Goal: Feedback & Contribution: Submit feedback/report problem

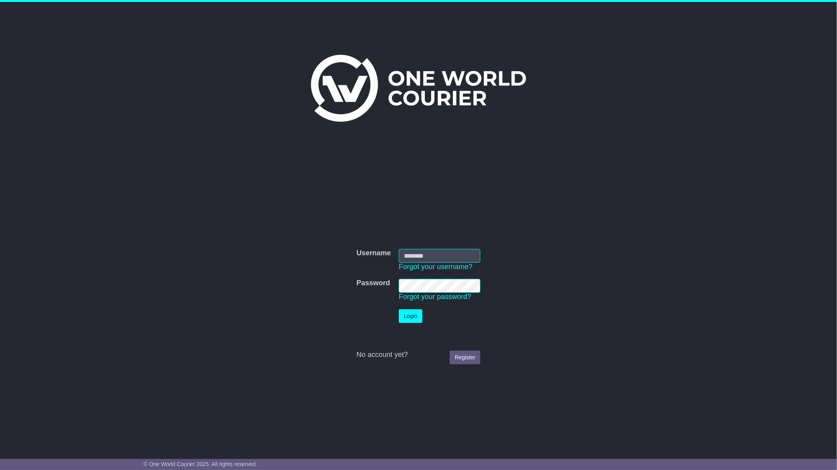
type input "**********"
click at [415, 319] on button "Login" at bounding box center [411, 316] width 24 height 14
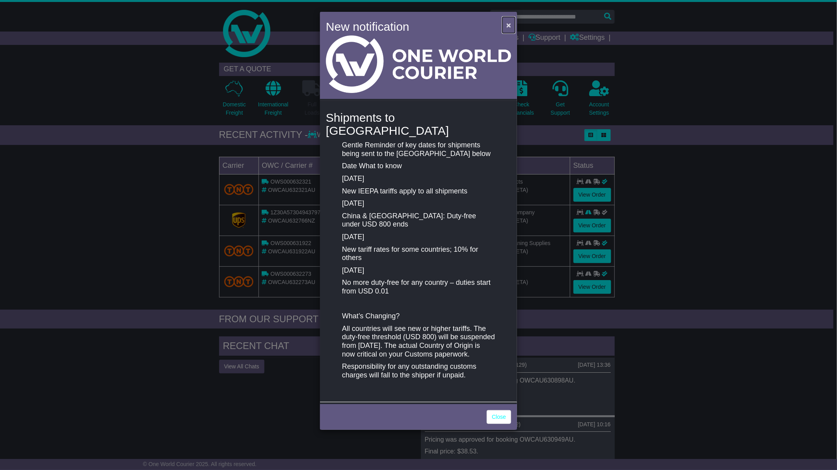
click at [511, 25] on button "×" at bounding box center [508, 25] width 13 height 16
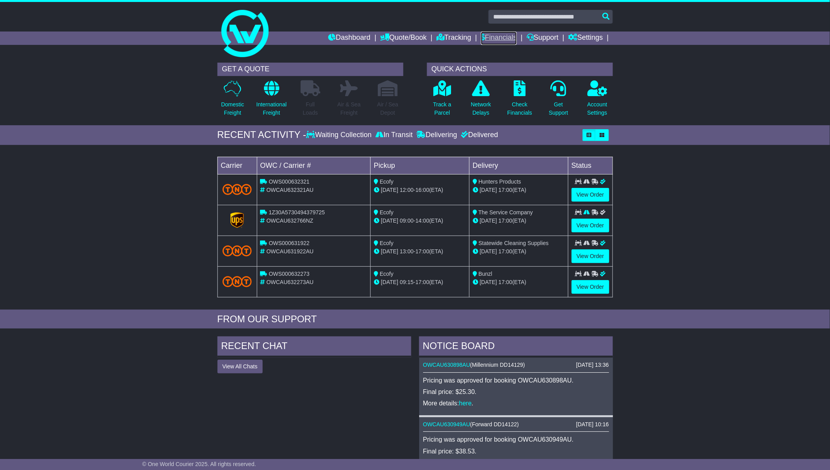
click at [492, 39] on link "Financials" at bounding box center [499, 38] width 36 height 13
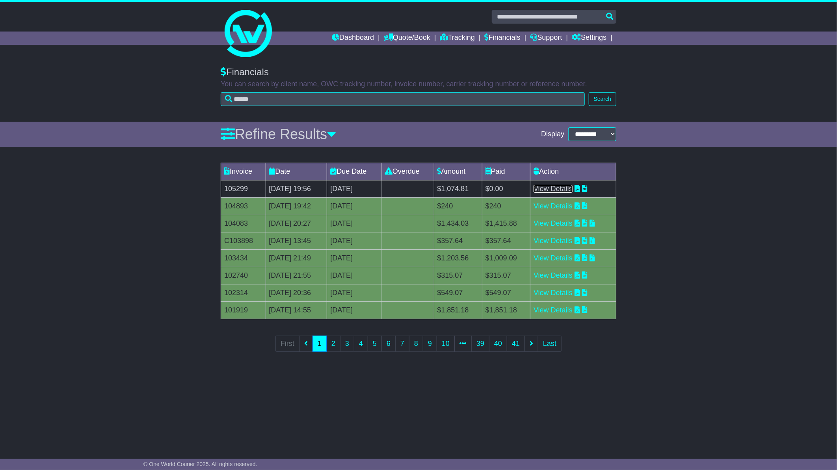
click at [561, 188] on link "View Details" at bounding box center [552, 189] width 39 height 8
click at [560, 186] on link "View Details" at bounding box center [552, 189] width 39 height 8
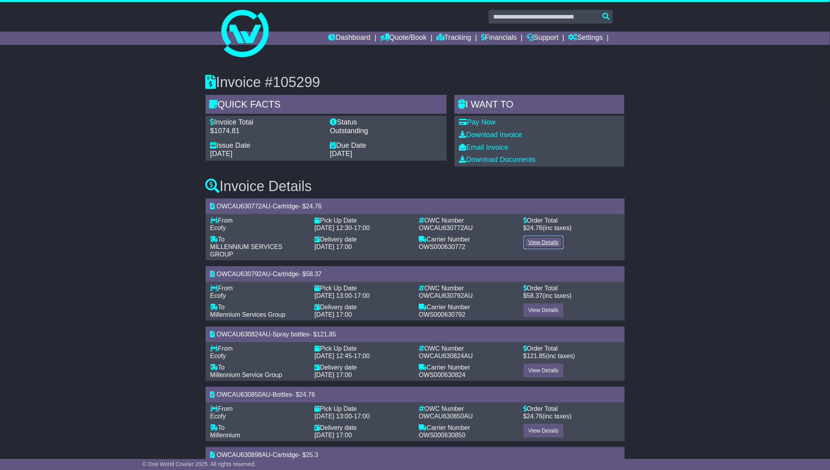
click at [542, 243] on link "View Details" at bounding box center [543, 243] width 41 height 14
click at [538, 303] on link "View Details" at bounding box center [543, 310] width 41 height 14
click at [538, 364] on link "View Details" at bounding box center [543, 371] width 41 height 14
click at [540, 424] on link "View Details" at bounding box center [543, 431] width 41 height 14
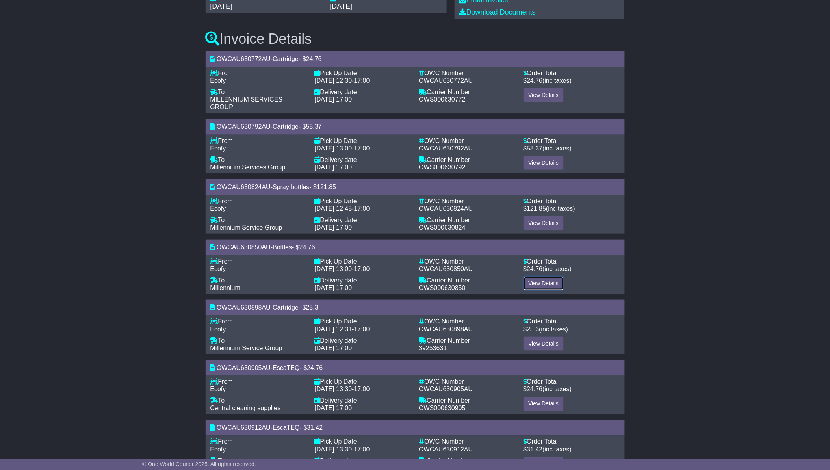
scroll to position [175, 0]
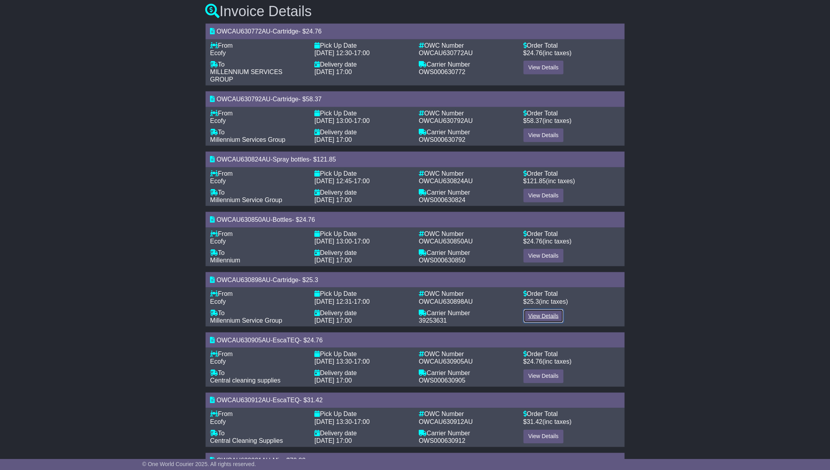
click at [540, 309] on link "View Details" at bounding box center [543, 316] width 41 height 14
click at [538, 430] on link "View Details" at bounding box center [543, 437] width 41 height 14
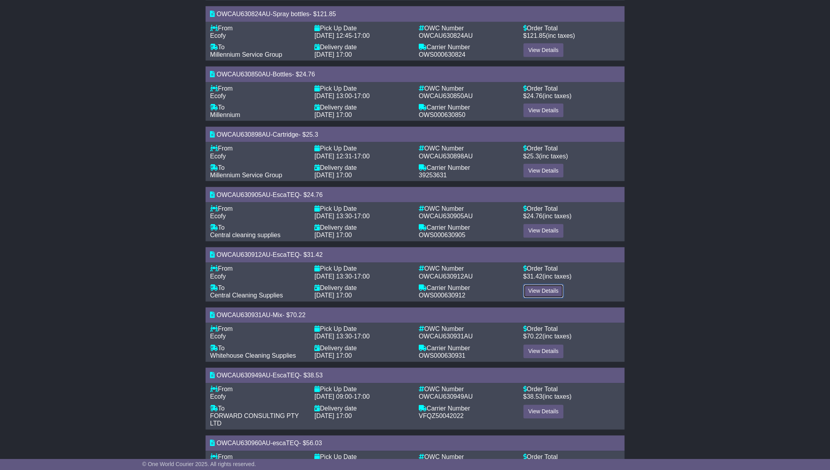
scroll to position [350, 0]
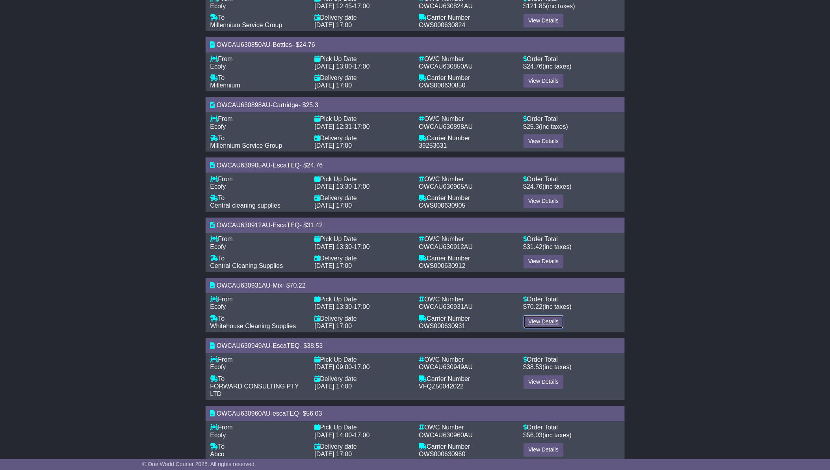
click at [540, 315] on link "View Details" at bounding box center [543, 322] width 41 height 14
click at [536, 375] on link "View Details" at bounding box center [543, 382] width 41 height 14
click at [537, 443] on link "View Details" at bounding box center [543, 450] width 41 height 14
click at [539, 315] on link "View Details" at bounding box center [543, 322] width 41 height 14
click at [545, 443] on link "View Details" at bounding box center [543, 450] width 41 height 14
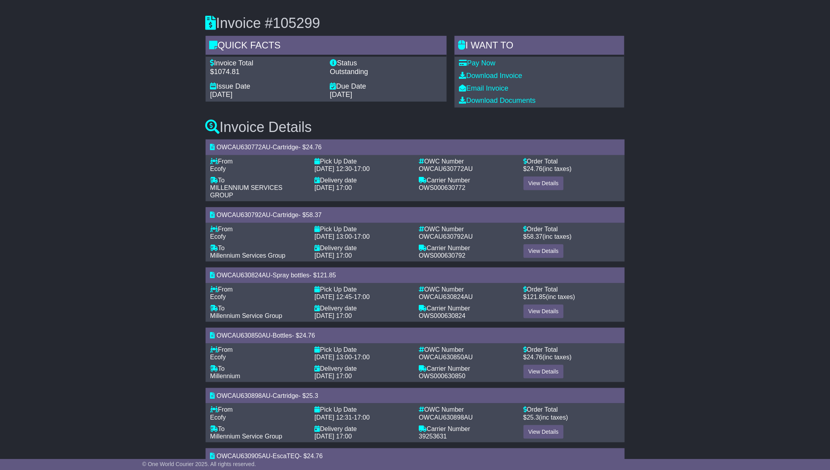
scroll to position [0, 0]
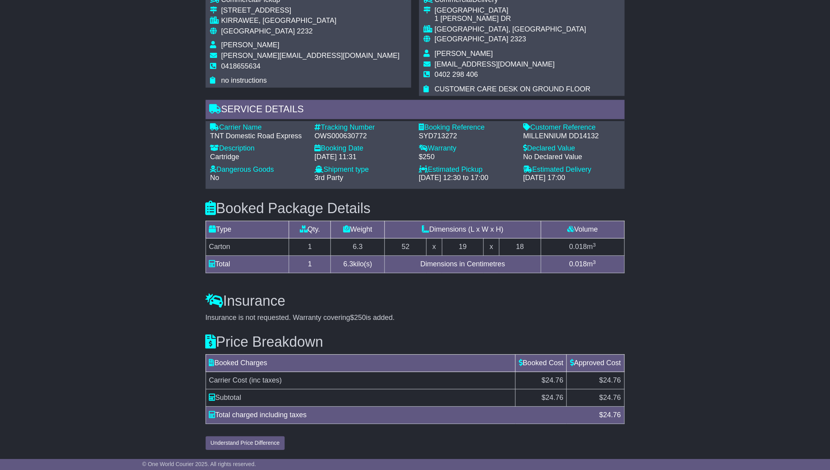
scroll to position [524, 0]
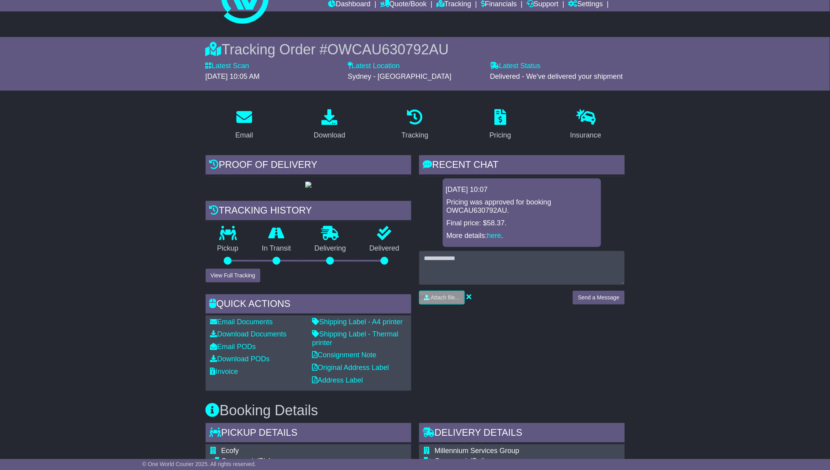
scroll to position [17, 0]
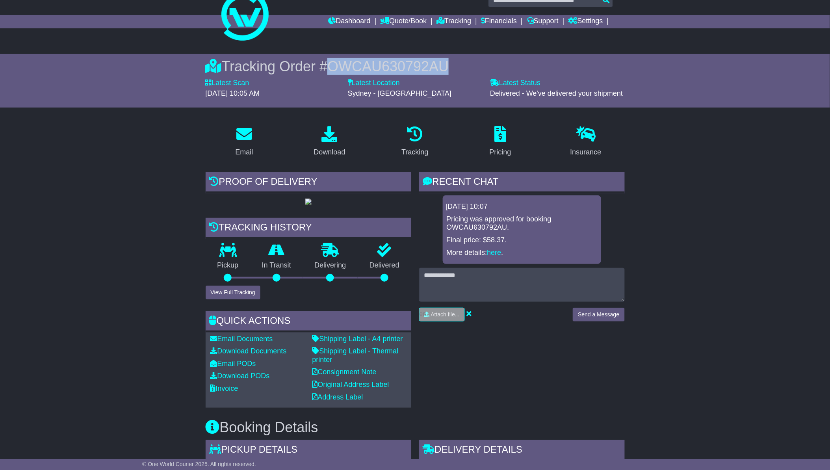
drag, startPoint x: 332, startPoint y: 63, endPoint x: 463, endPoint y: 56, distance: 131.4
click at [463, 56] on div "Tracking Order # OWCAU630792AU Latest Scan 08 August 2025 - 10:05 AM Latest Sta…" at bounding box center [414, 81] width 403 height 54
copy span "OWCAU630792AU"
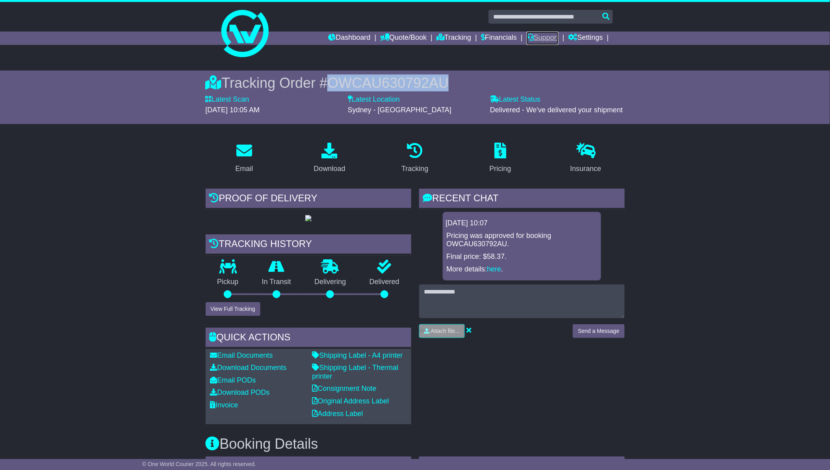
click at [548, 37] on link "Support" at bounding box center [543, 38] width 32 height 13
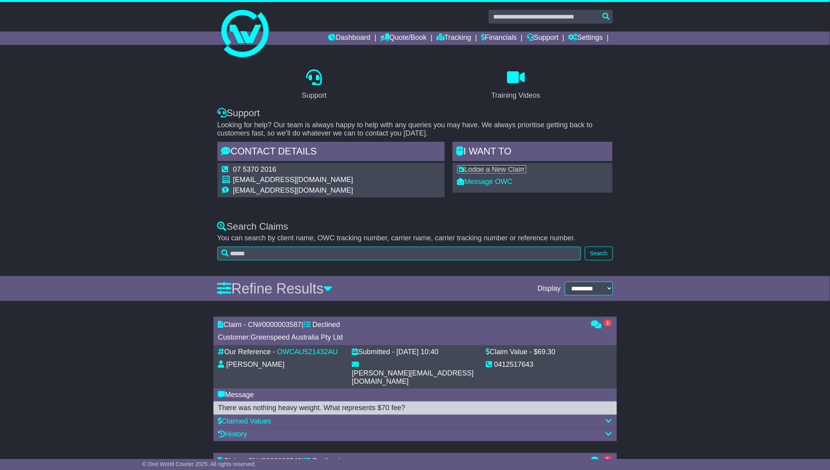
click at [481, 169] on link "Lodge a New Claim" at bounding box center [491, 169] width 69 height 8
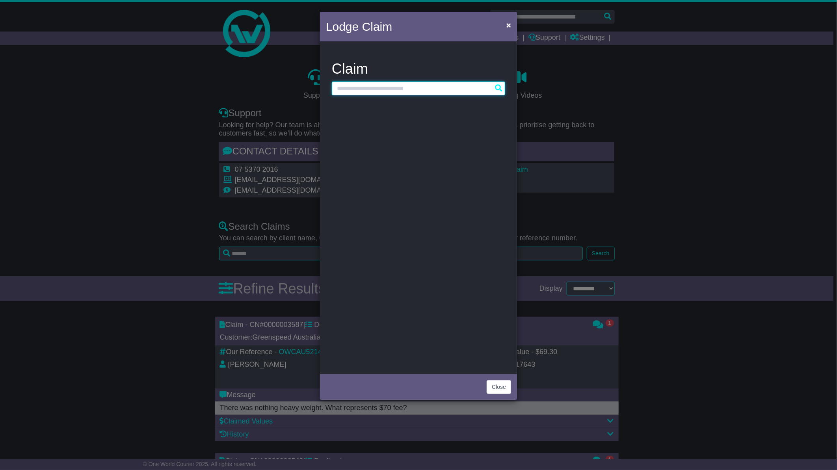
paste input "**********"
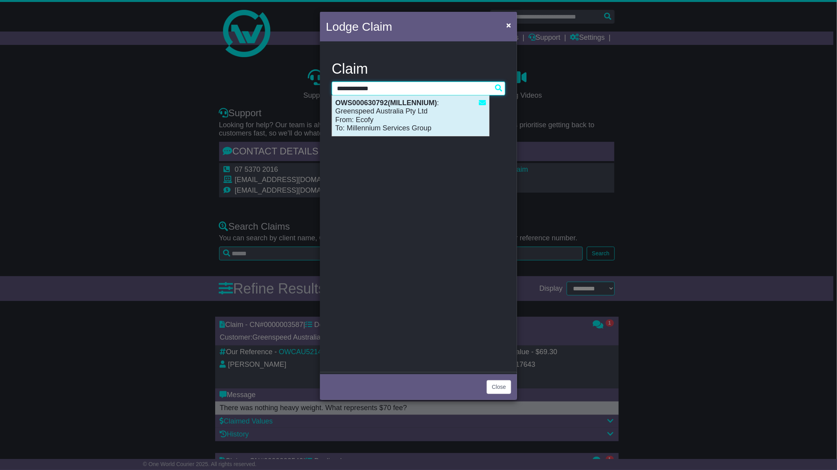
click at [369, 107] on div "OWS000630792(MILLENNIUM) : Greenspeed Australia Pty Ltd From: Ecofy To: Millenn…" at bounding box center [410, 116] width 157 height 40
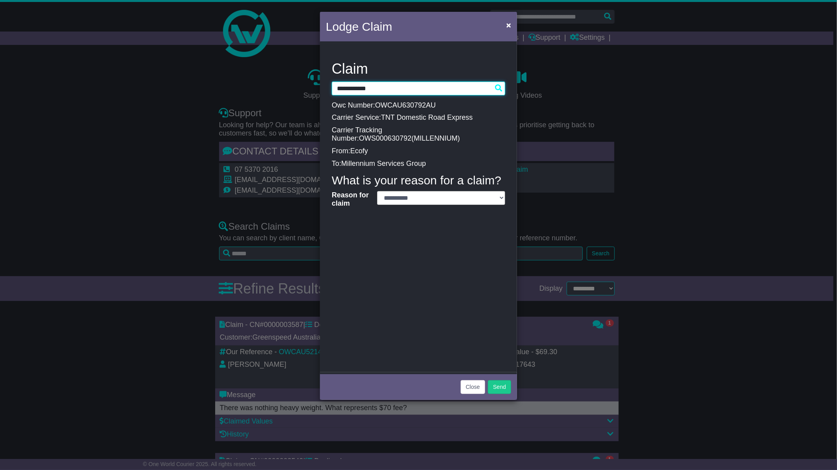
type input "**********"
click at [499, 195] on select "**********" at bounding box center [441, 198] width 128 height 14
select select "*"
click at [377, 191] on select "**********" at bounding box center [441, 198] width 128 height 14
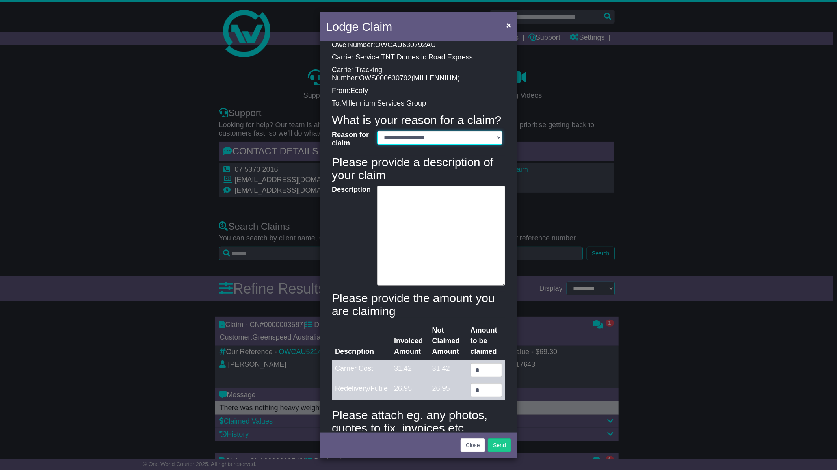
scroll to position [117, 0]
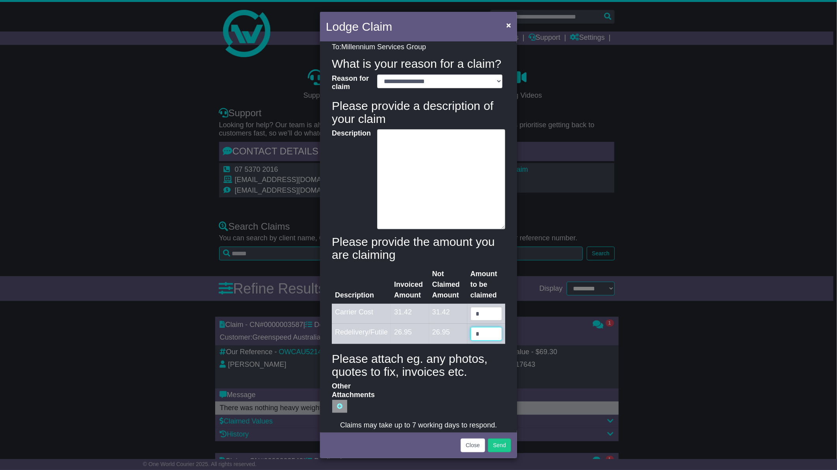
click at [484, 335] on input "*" at bounding box center [486, 334] width 32 height 14
drag, startPoint x: 475, startPoint y: 332, endPoint x: 466, endPoint y: 332, distance: 8.7
click at [470, 332] on input "******" at bounding box center [486, 334] width 32 height 14
type input "*****"
click at [407, 138] on textarea "Description" at bounding box center [441, 179] width 128 height 100
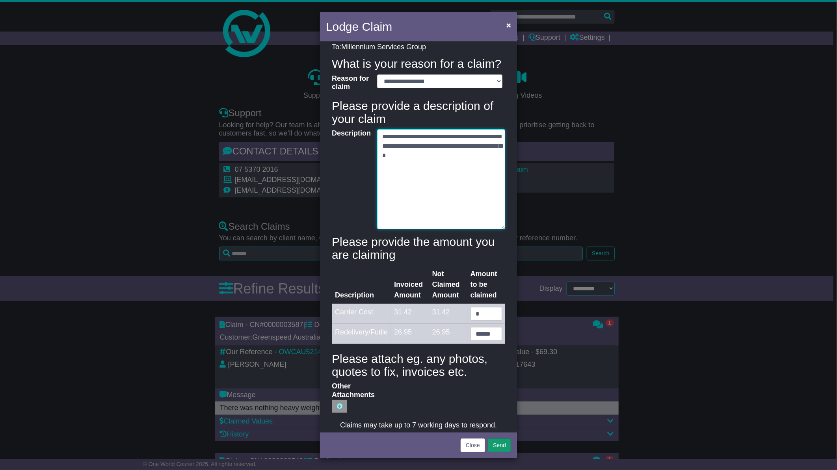
type textarea "**********"
click at [494, 446] on button "Send" at bounding box center [499, 445] width 23 height 14
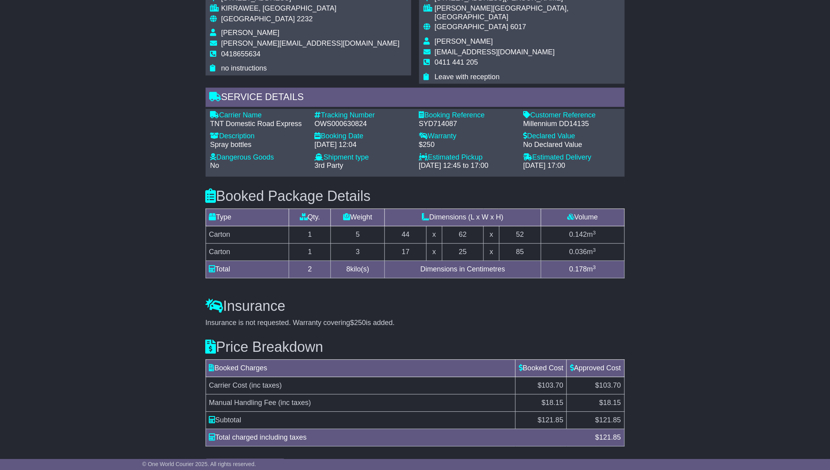
scroll to position [550, 0]
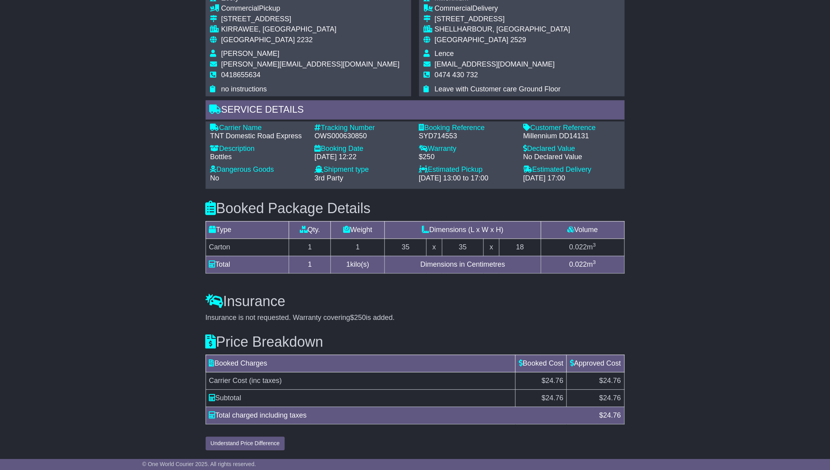
scroll to position [516, 0]
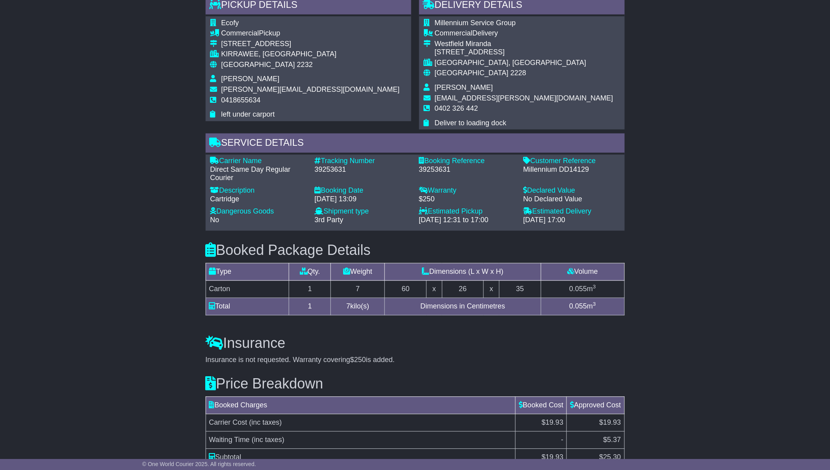
scroll to position [462, 0]
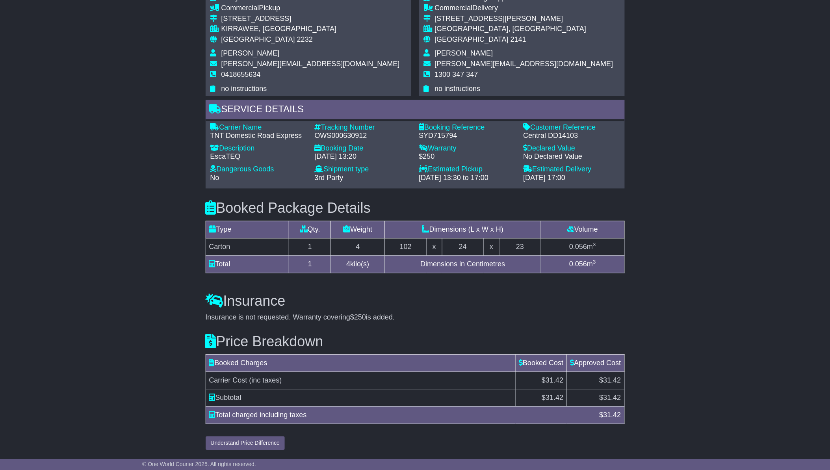
scroll to position [516, 0]
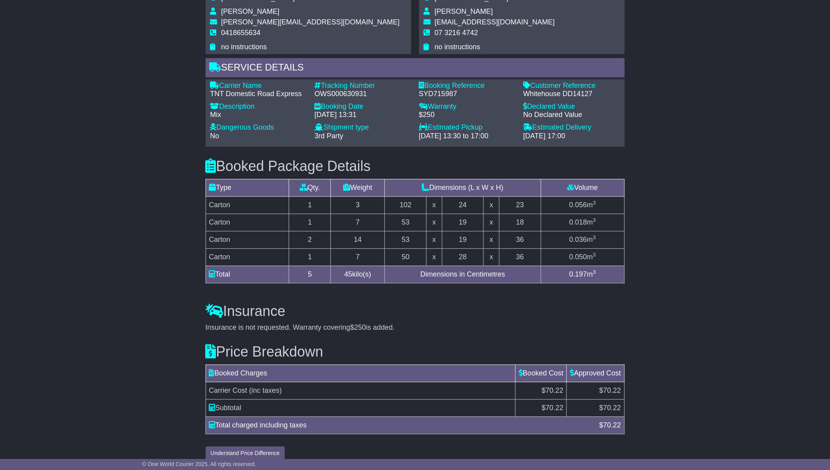
scroll to position [568, 0]
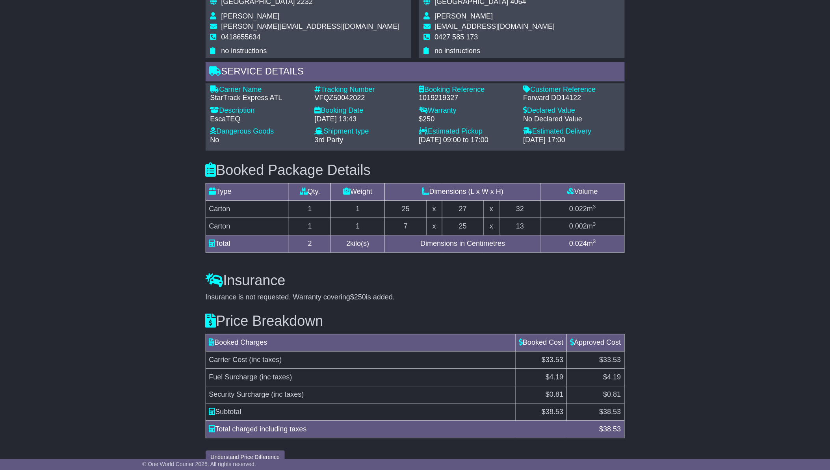
scroll to position [494, 0]
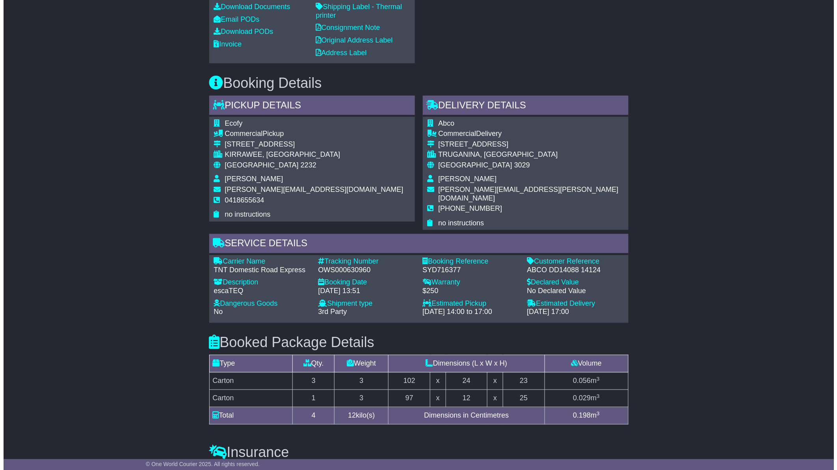
scroll to position [533, 0]
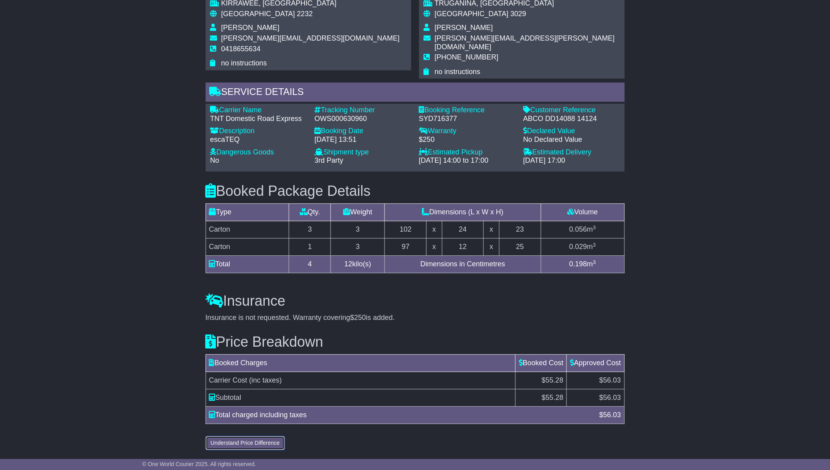
click at [247, 442] on button "Understand Price Difference" at bounding box center [246, 443] width 80 height 14
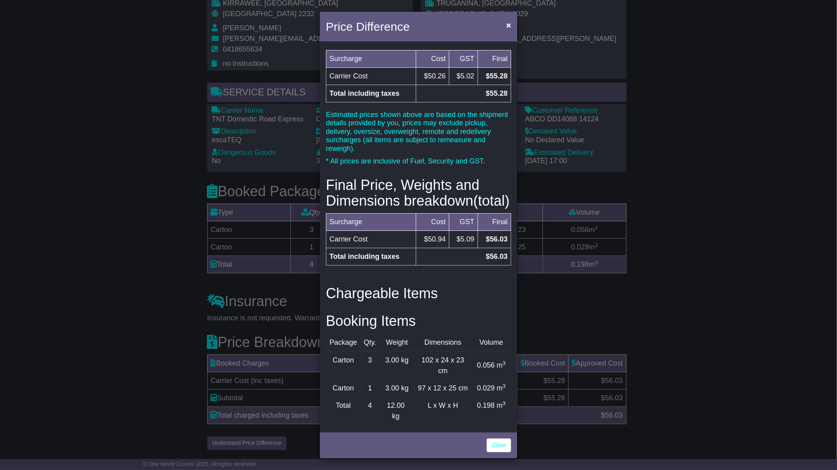
scroll to position [58, 0]
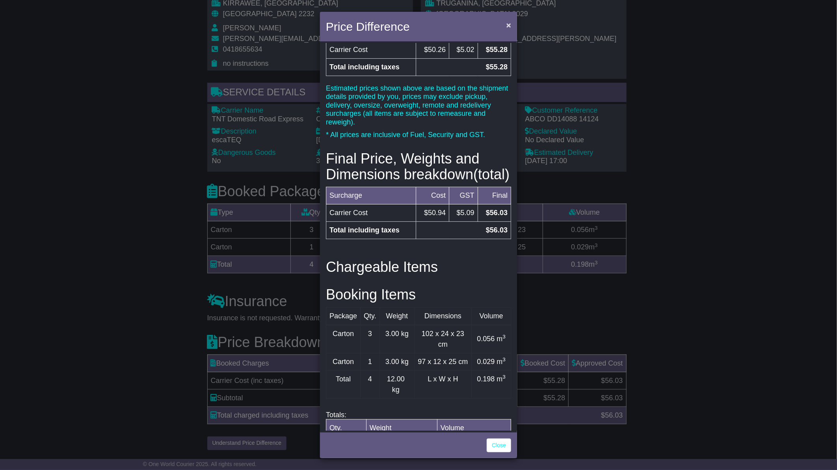
drag, startPoint x: 435, startPoint y: 14, endPoint x: 510, endPoint y: 22, distance: 75.7
click at [508, 22] on div "Price Difference ×" at bounding box center [418, 28] width 197 height 32
click at [510, 25] on span "×" at bounding box center [508, 24] width 5 height 9
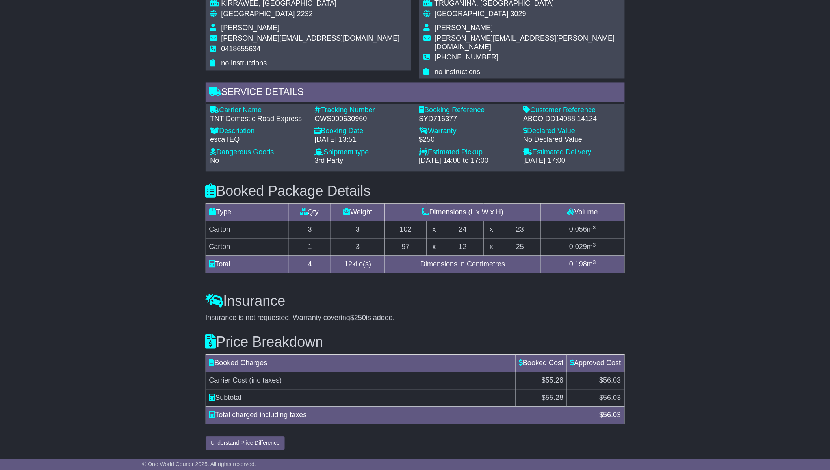
click at [702, 340] on div "Email Download Tracking Pricing Insurance" at bounding box center [415, 39] width 830 height 830
click at [249, 446] on button "Understand Price Difference" at bounding box center [246, 443] width 80 height 14
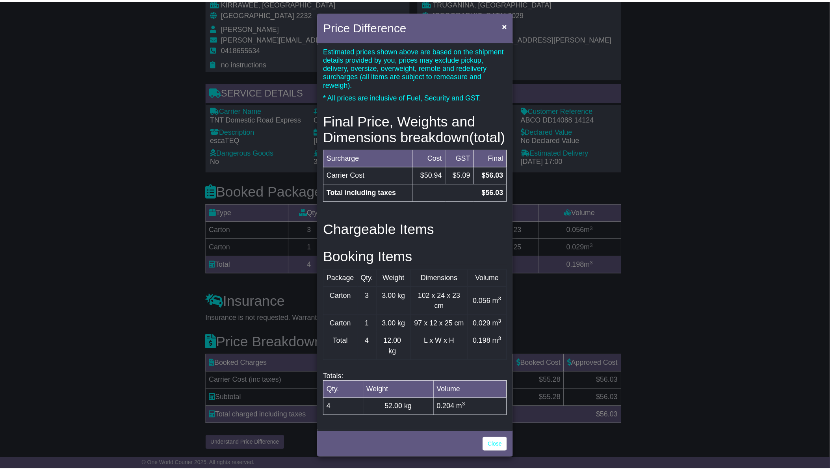
scroll to position [121, 0]
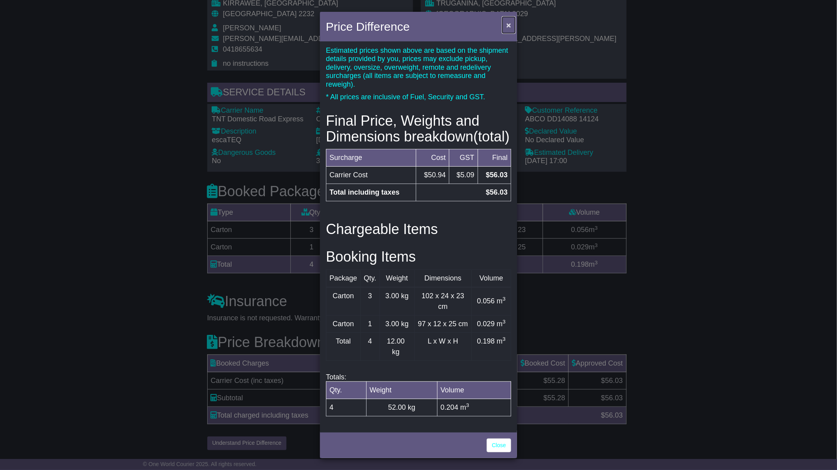
click at [506, 26] on button "×" at bounding box center [508, 25] width 13 height 16
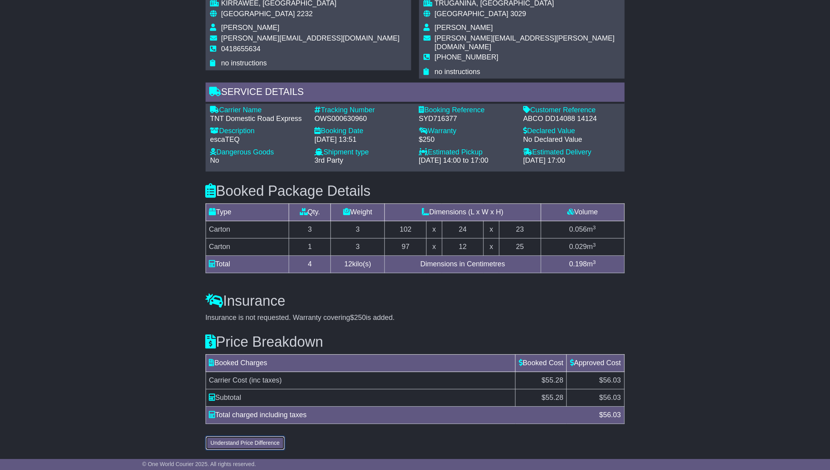
click at [257, 443] on button "Understand Price Difference" at bounding box center [246, 443] width 80 height 14
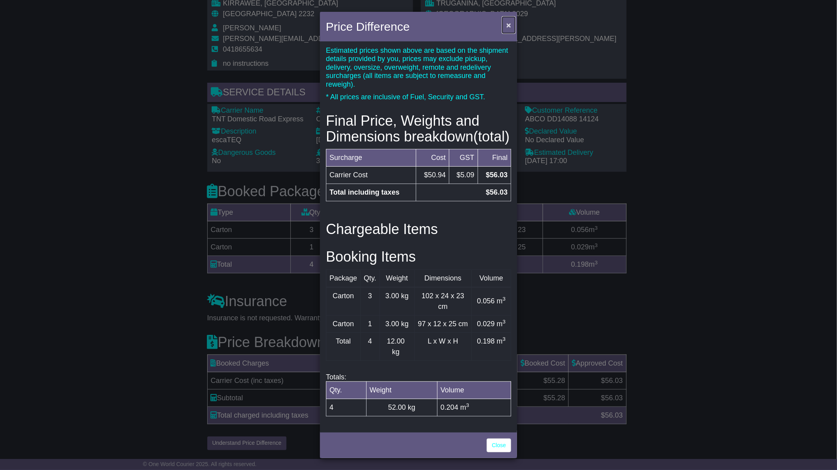
click at [507, 25] on span "×" at bounding box center [508, 24] width 5 height 9
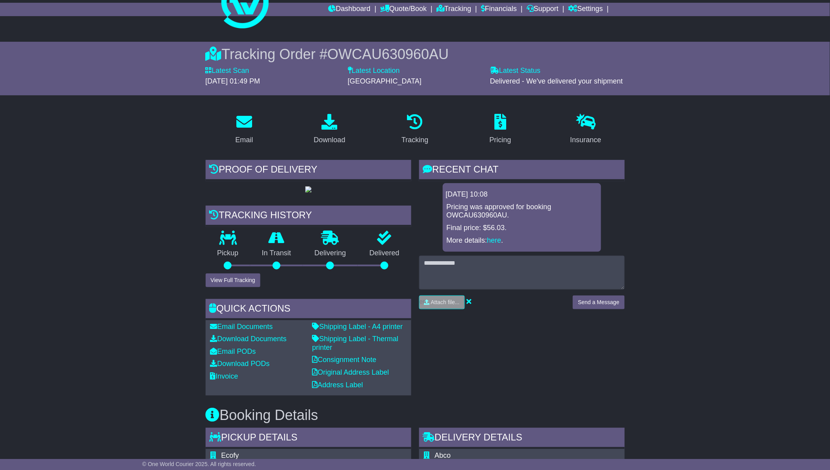
scroll to position [8, 0]
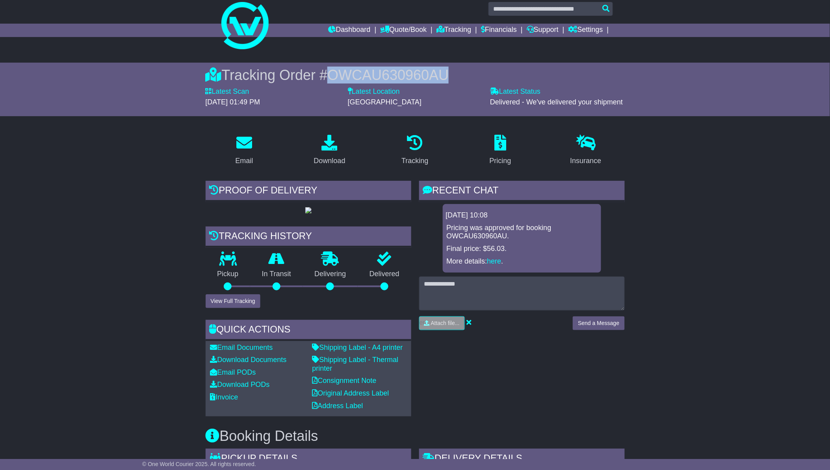
drag, startPoint x: 329, startPoint y: 73, endPoint x: 479, endPoint y: 80, distance: 149.4
click at [479, 80] on div "Tracking Order # OWCAU630960AU" at bounding box center [415, 75] width 419 height 17
drag, startPoint x: 479, startPoint y: 80, endPoint x: 399, endPoint y: 76, distance: 79.3
copy span "OWCAU630960AU"
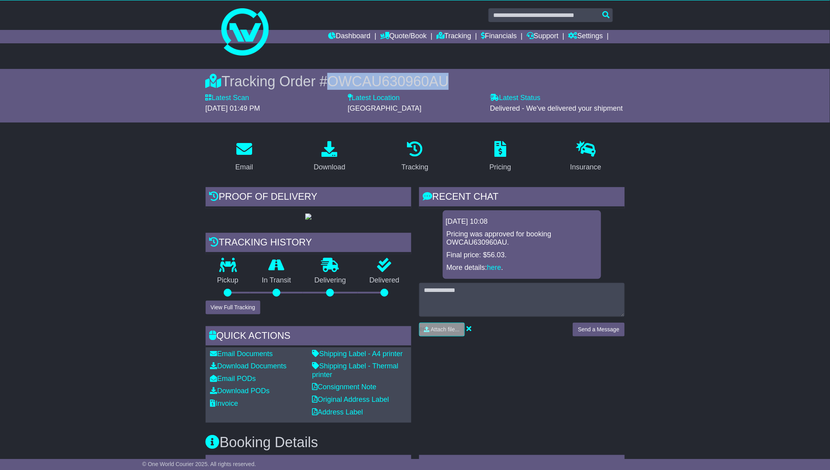
scroll to position [0, 0]
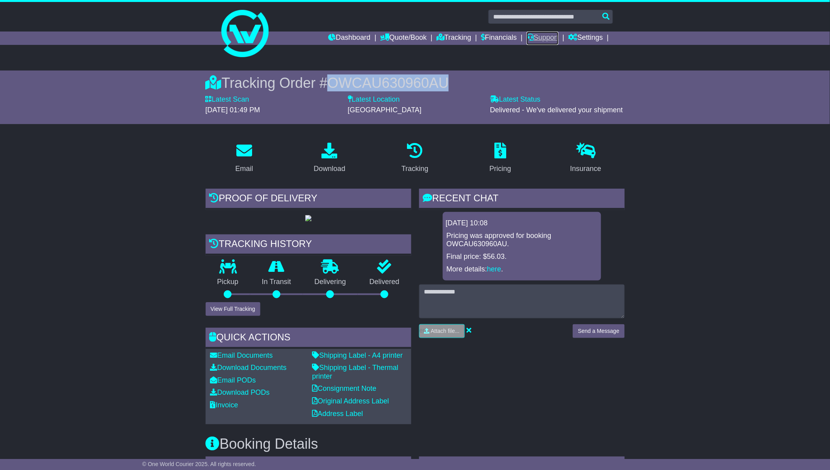
click at [545, 37] on link "Support" at bounding box center [543, 38] width 32 height 13
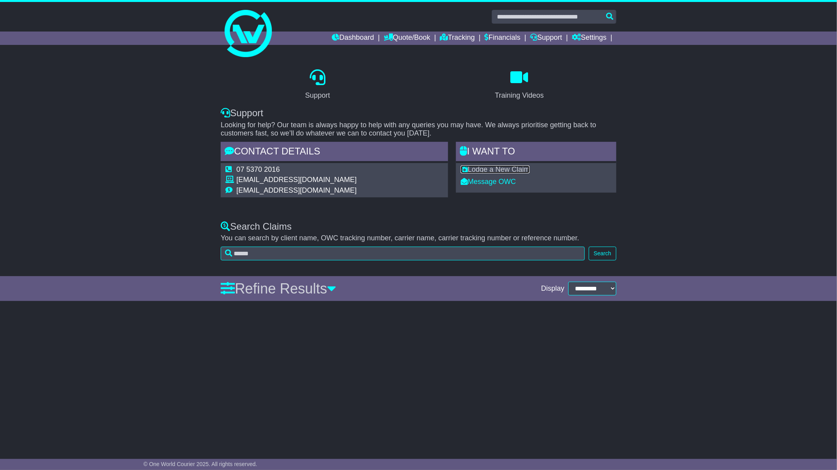
click at [491, 169] on link "Lodge a New Claim" at bounding box center [494, 169] width 69 height 8
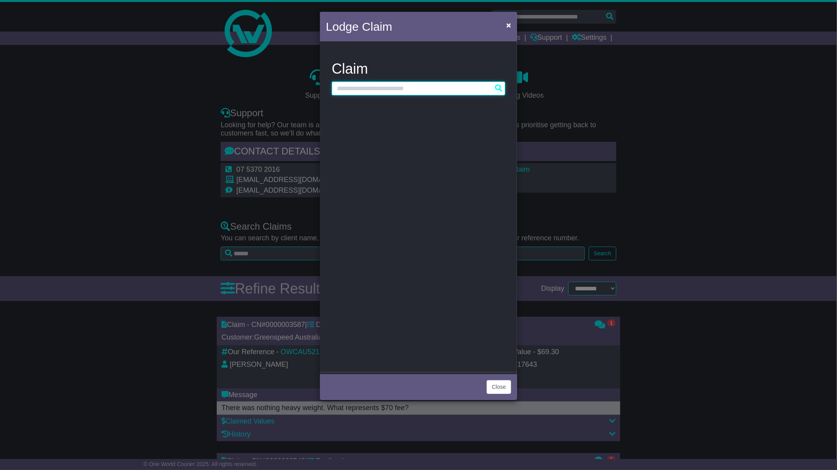
paste input "**********"
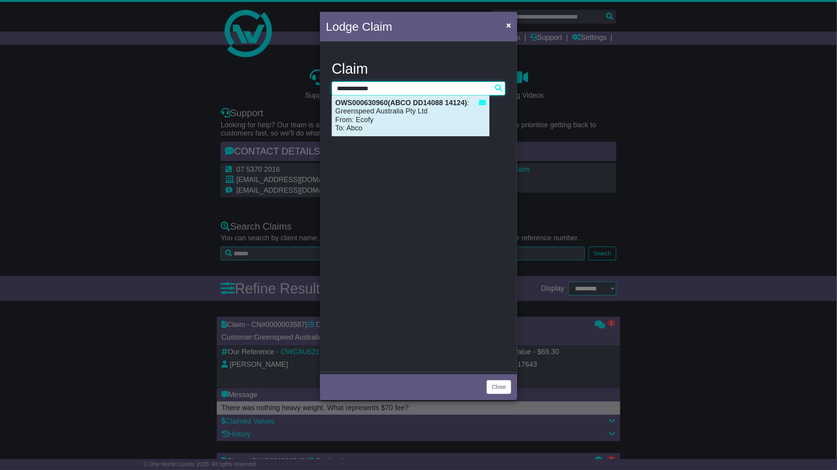
click at [376, 119] on div "OWS000630960(ABCO DD14088 14124) : Greenspeed Australia Pty Ltd From: Ecofy To:…" at bounding box center [410, 116] width 157 height 40
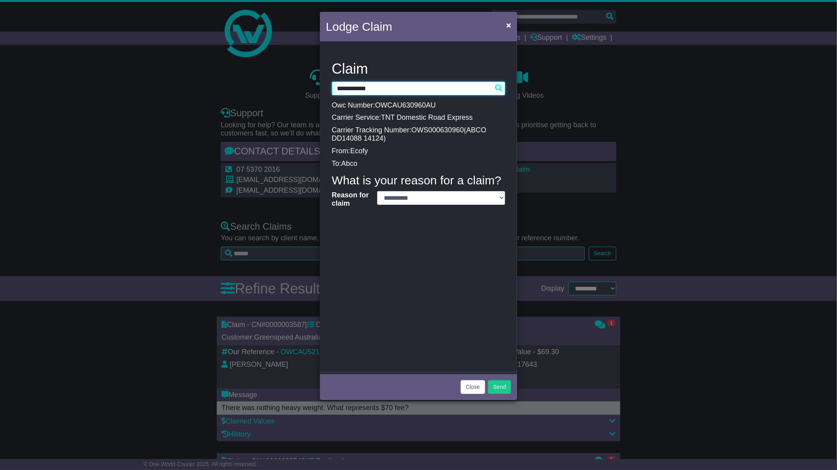
type input "**********"
click at [502, 199] on select "**********" at bounding box center [441, 198] width 128 height 14
select select "*"
click at [377, 191] on select "**********" at bounding box center [441, 198] width 128 height 14
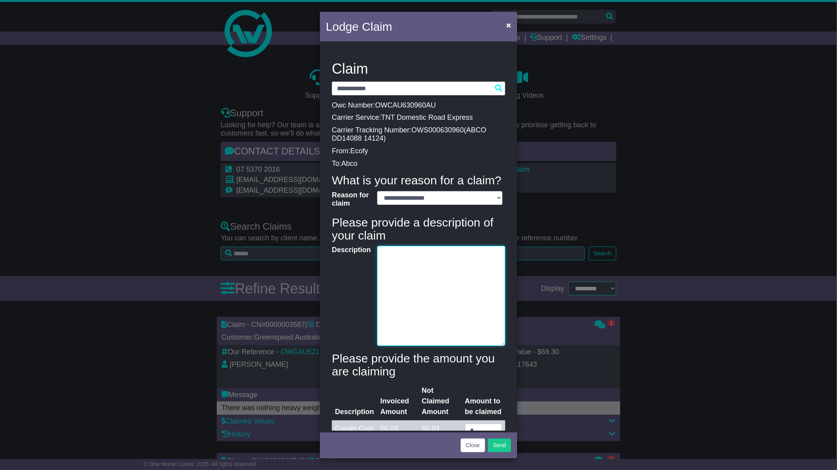
click at [393, 262] on textarea "Description" at bounding box center [441, 296] width 128 height 100
type textarea "**********"
click at [505, 385] on div "**********" at bounding box center [418, 293] width 185 height 465
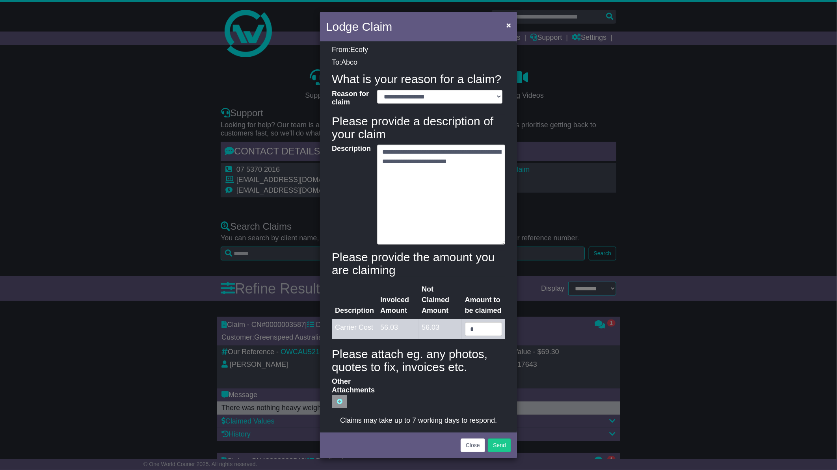
scroll to position [108, 0]
drag, startPoint x: 471, startPoint y: 320, endPoint x: 444, endPoint y: 320, distance: 26.8
click at [444, 320] on tr "Carrier Cost 56.03 56.03 *" at bounding box center [418, 329] width 173 height 20
type input "***"
click at [496, 441] on button "Send" at bounding box center [499, 445] width 23 height 14
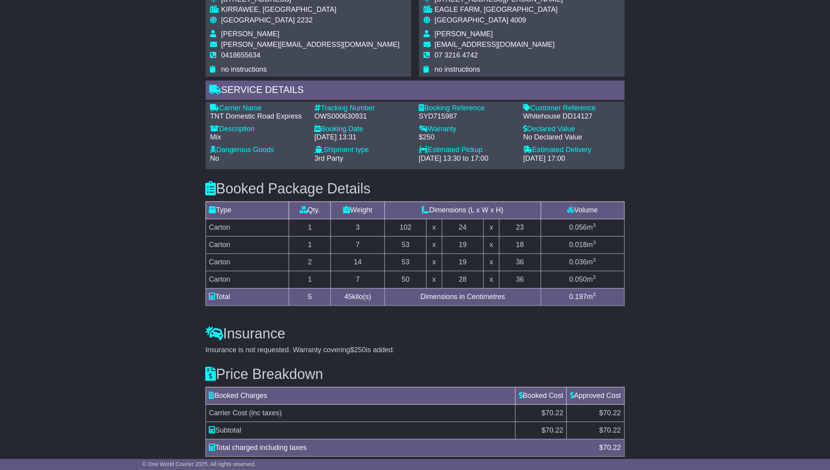
scroll to position [568, 0]
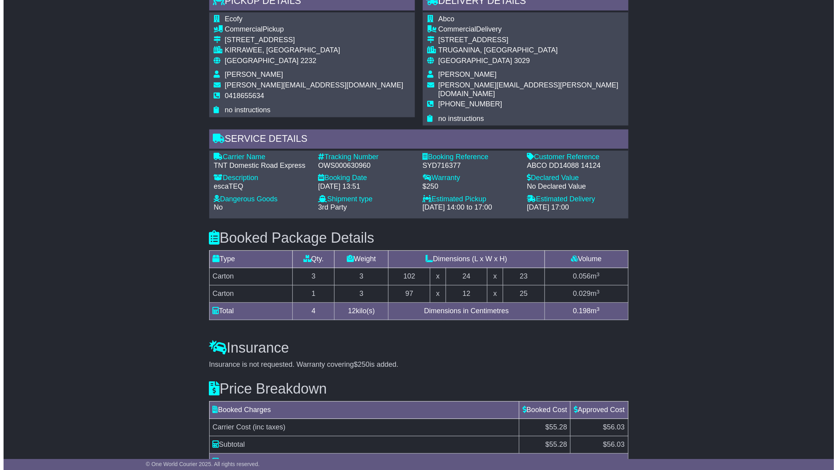
scroll to position [533, 0]
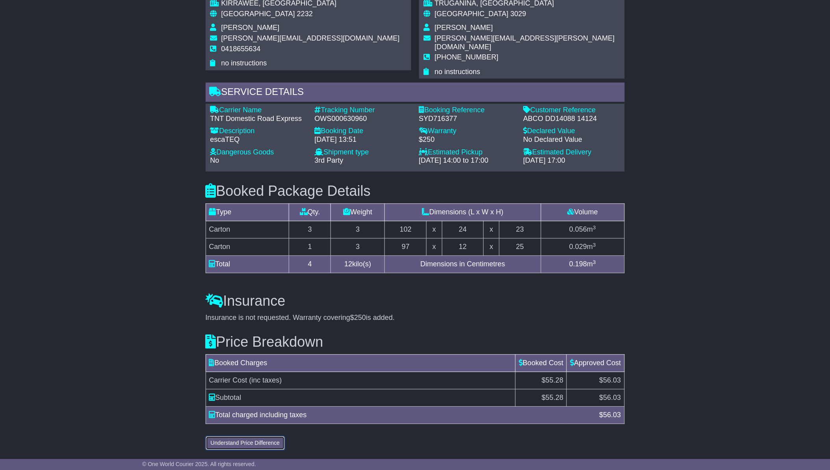
click at [238, 443] on button "Understand Price Difference" at bounding box center [246, 443] width 80 height 14
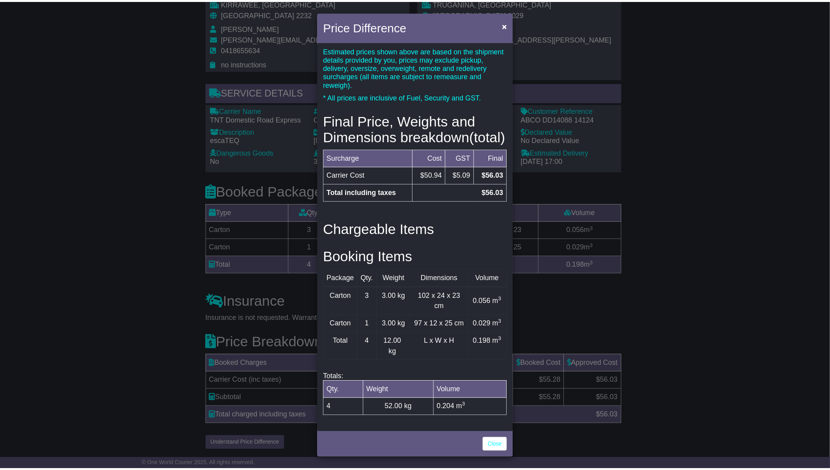
scroll to position [121, 0]
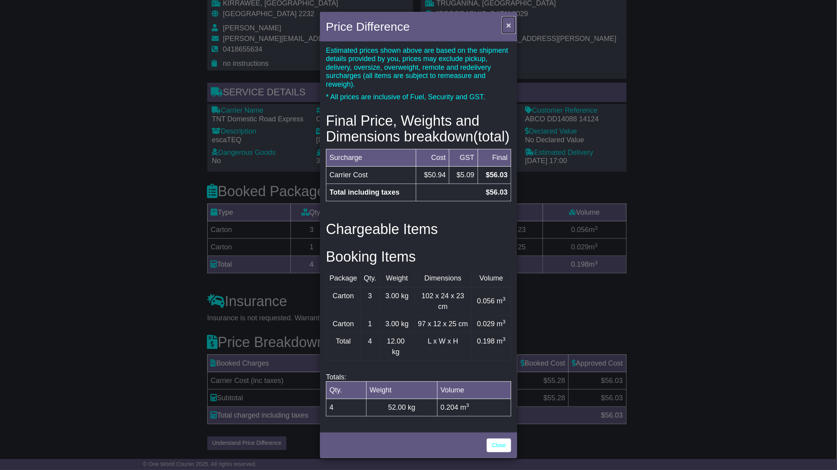
click at [510, 28] on span "×" at bounding box center [508, 24] width 5 height 9
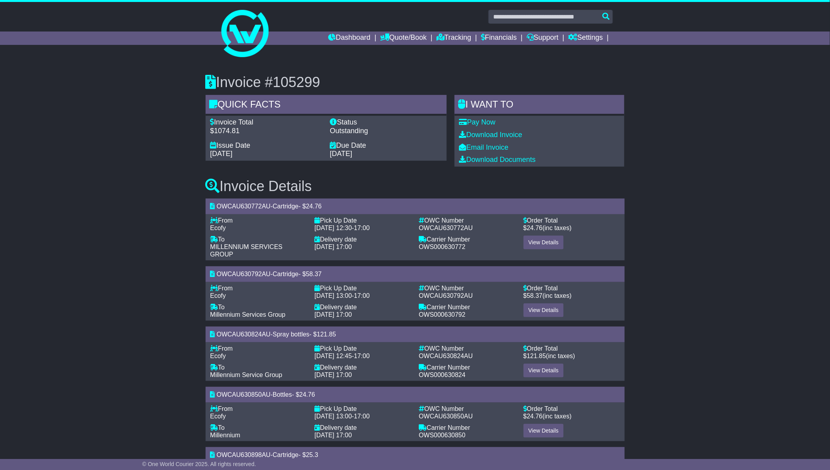
scroll to position [385, 0]
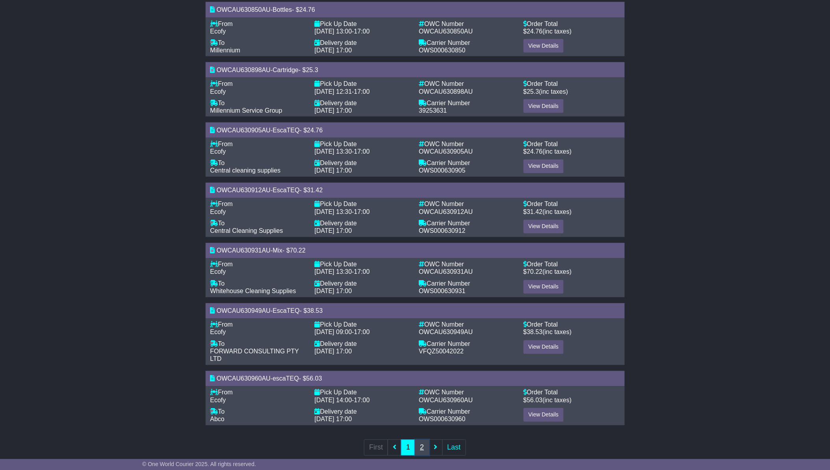
click at [419, 440] on link "2" at bounding box center [422, 448] width 14 height 16
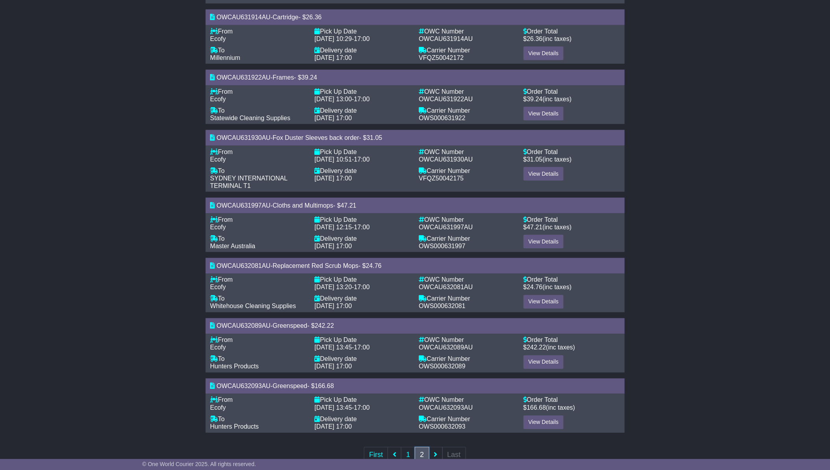
scroll to position [280, 0]
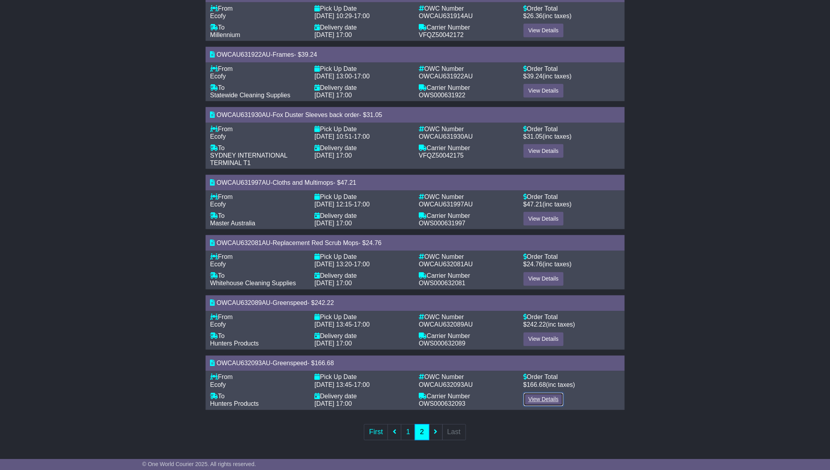
click at [540, 397] on link "View Details" at bounding box center [543, 400] width 41 height 14
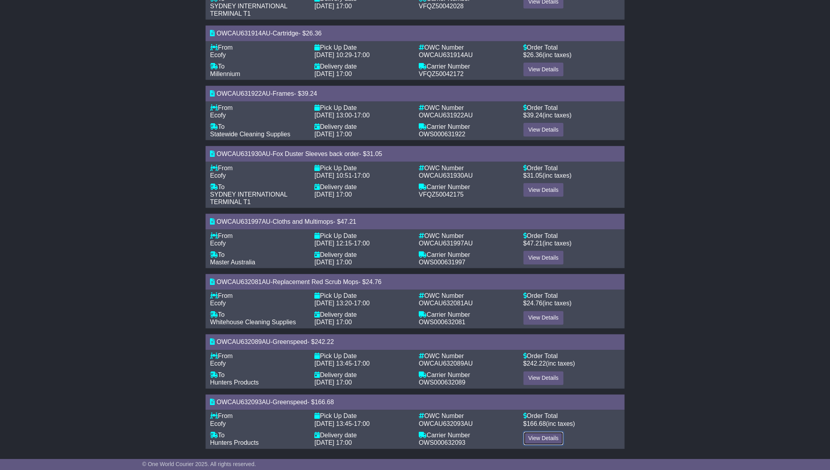
scroll to position [221, 0]
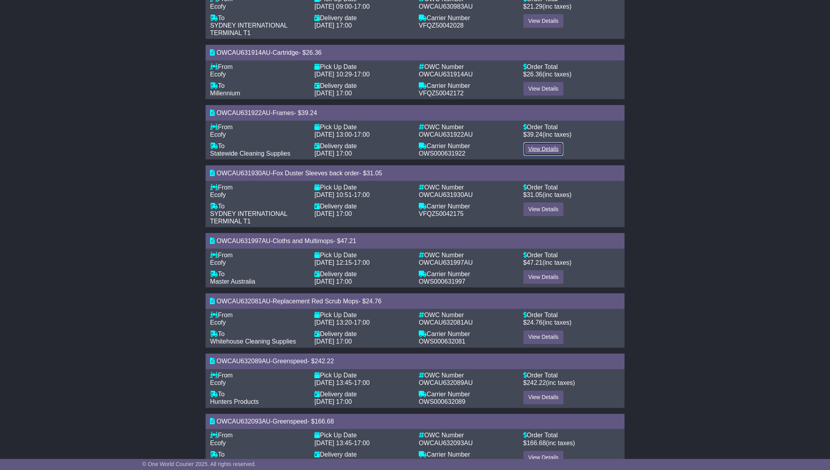
click at [541, 146] on link "View Details" at bounding box center [543, 149] width 41 height 14
click at [533, 273] on link "View Details" at bounding box center [543, 277] width 41 height 14
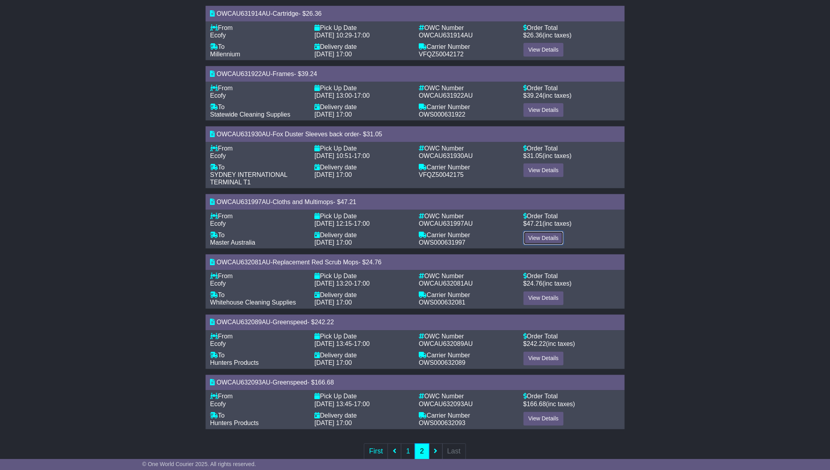
scroll to position [280, 0]
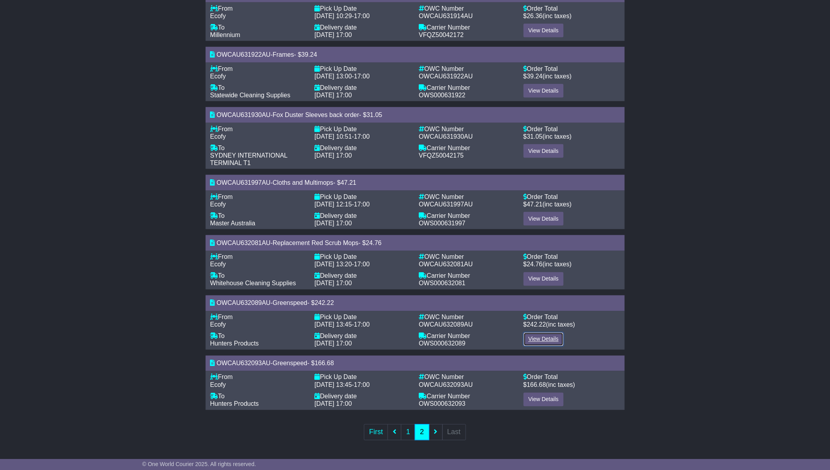
click at [536, 336] on link "View Details" at bounding box center [543, 339] width 41 height 14
click at [533, 394] on link "View Details" at bounding box center [543, 400] width 41 height 14
click at [407, 434] on link "1" at bounding box center [408, 432] width 14 height 16
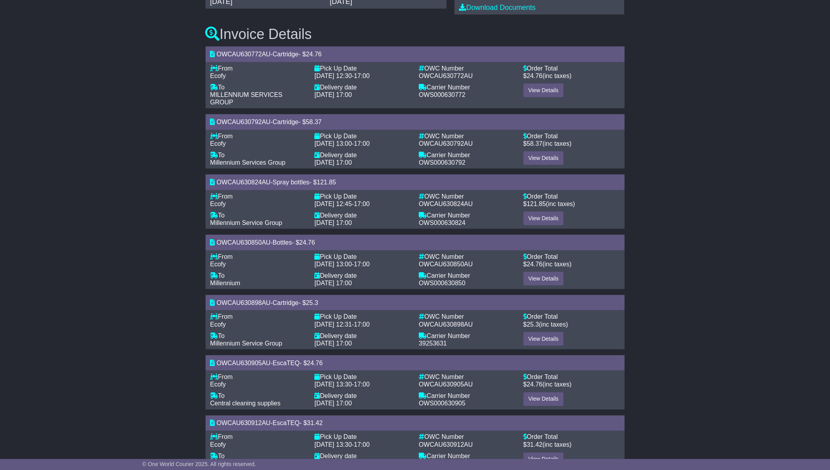
scroll to position [93, 0]
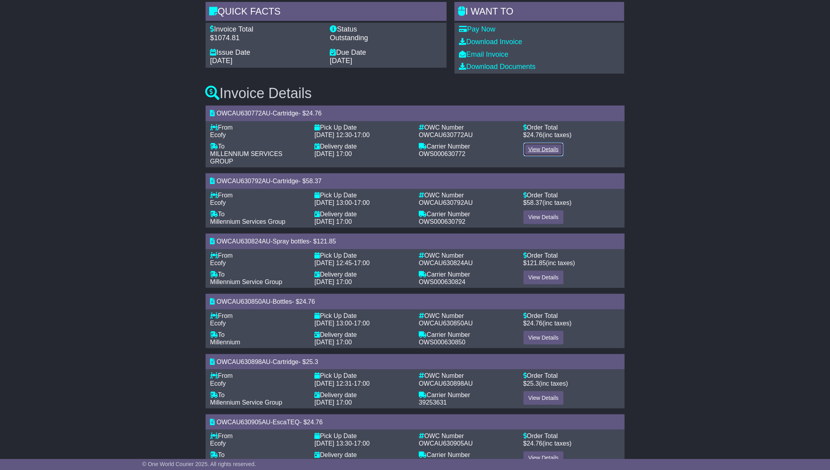
click at [542, 146] on link "View Details" at bounding box center [543, 150] width 41 height 14
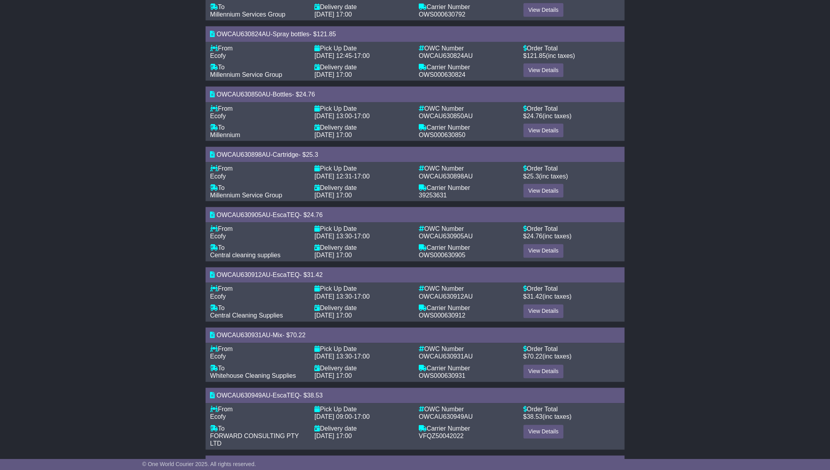
scroll to position [385, 0]
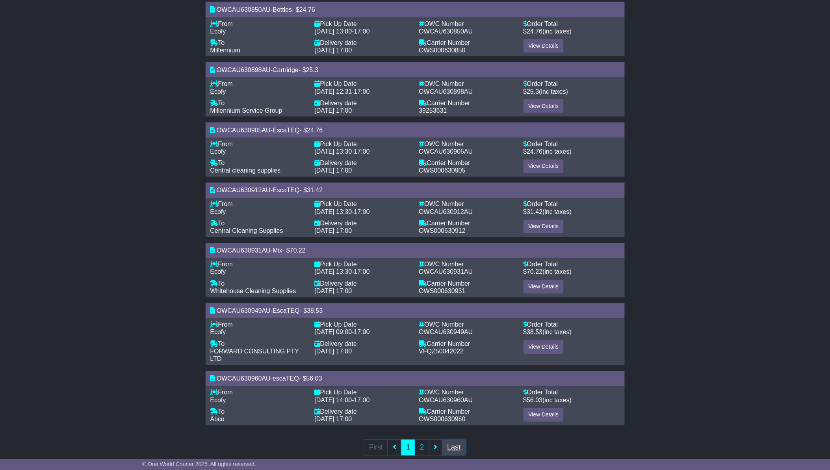
click at [454, 440] on link "Last" at bounding box center [454, 448] width 24 height 16
click at [436, 444] on icon at bounding box center [436, 447] width 4 height 7
click at [419, 440] on link "2" at bounding box center [422, 448] width 14 height 16
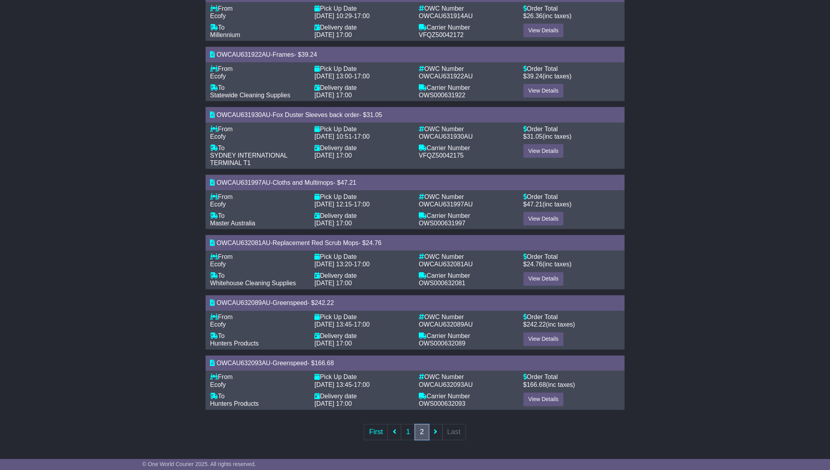
scroll to position [221, 0]
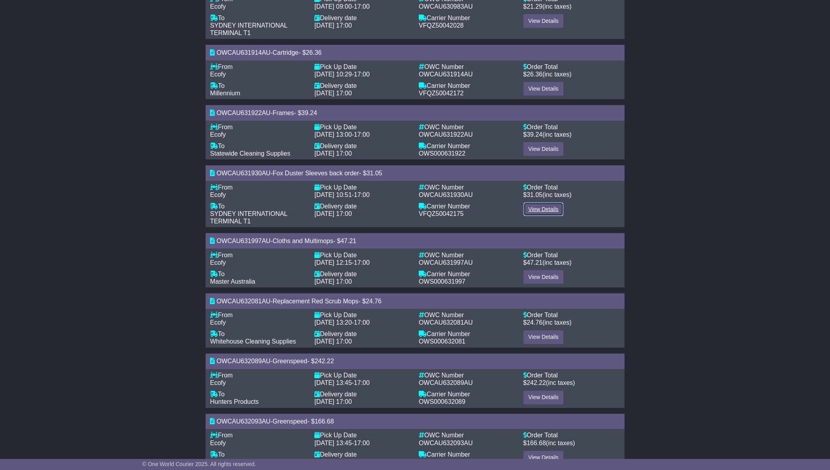
click at [535, 207] on link "View Details" at bounding box center [543, 209] width 41 height 14
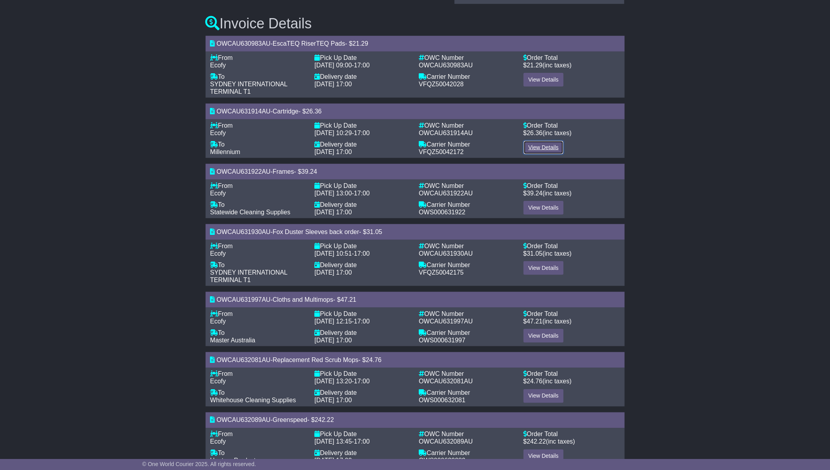
click at [544, 147] on link "View Details" at bounding box center [543, 148] width 41 height 14
click at [538, 77] on link "View Details" at bounding box center [543, 80] width 41 height 14
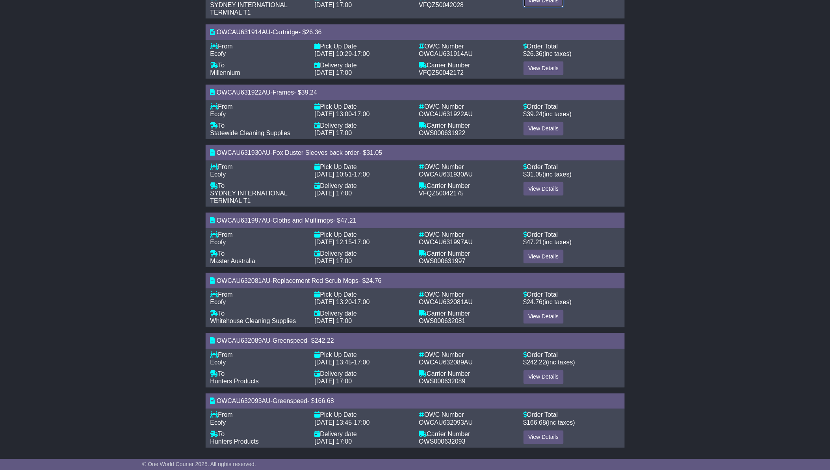
scroll to position [280, 0]
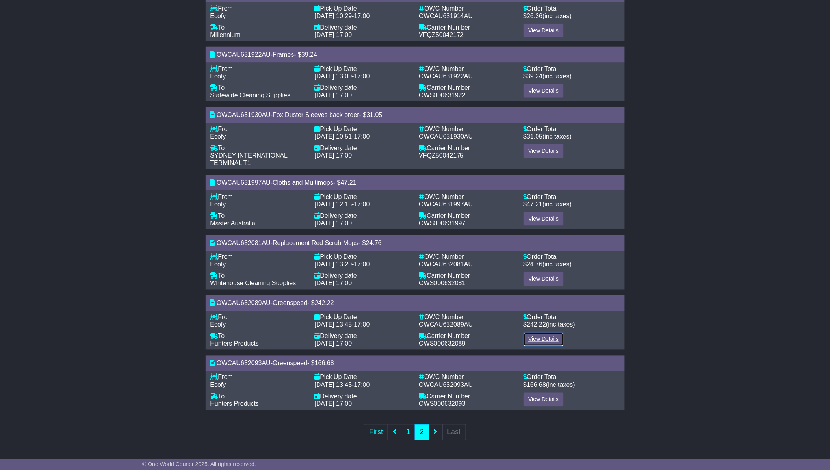
click at [538, 337] on link "View Details" at bounding box center [543, 339] width 41 height 14
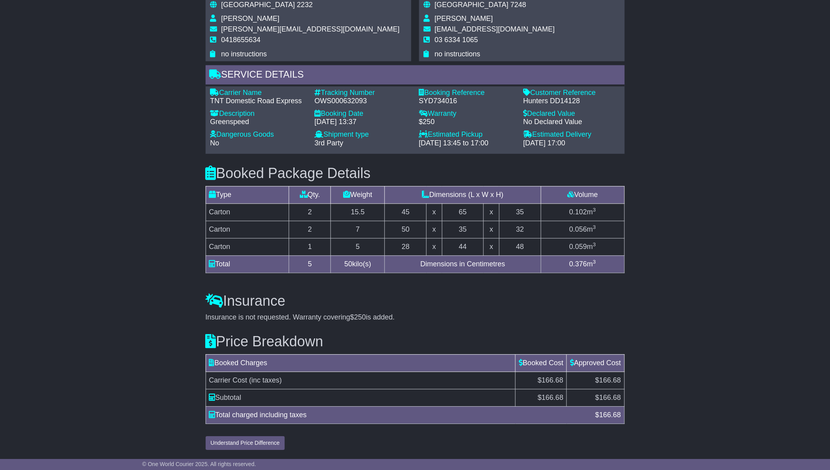
scroll to position [550, 0]
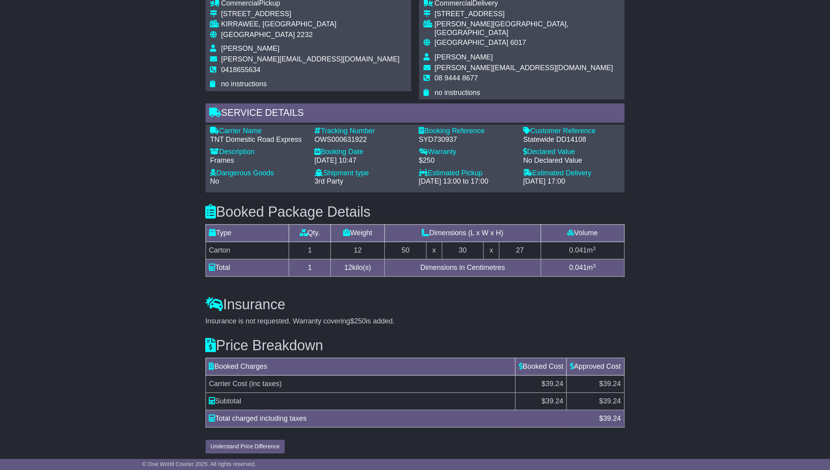
scroll to position [516, 0]
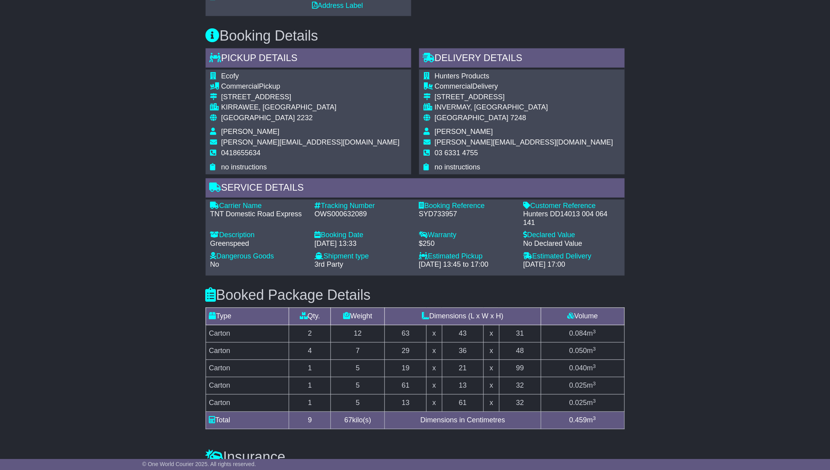
scroll to position [611, 0]
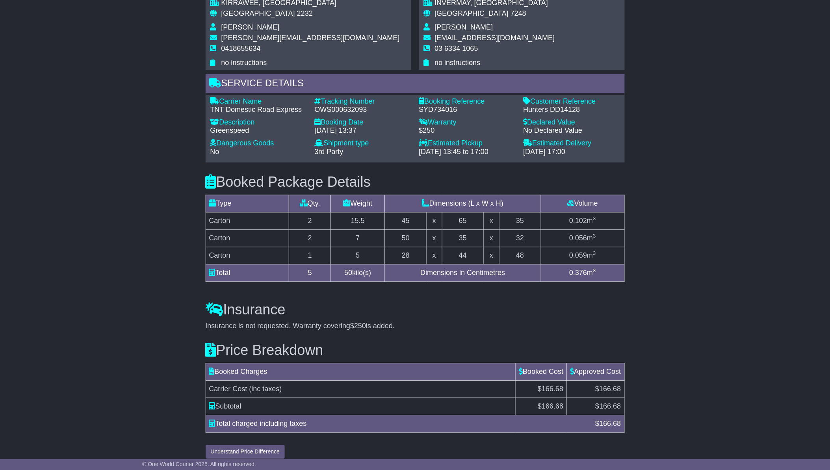
scroll to position [550, 0]
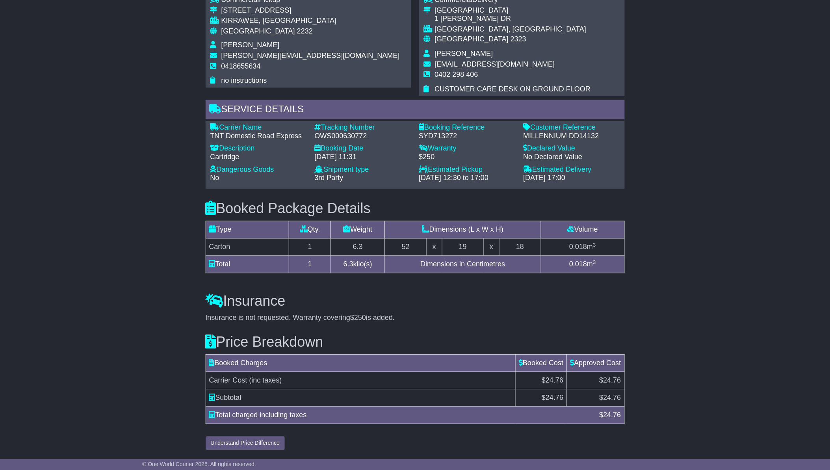
scroll to position [524, 0]
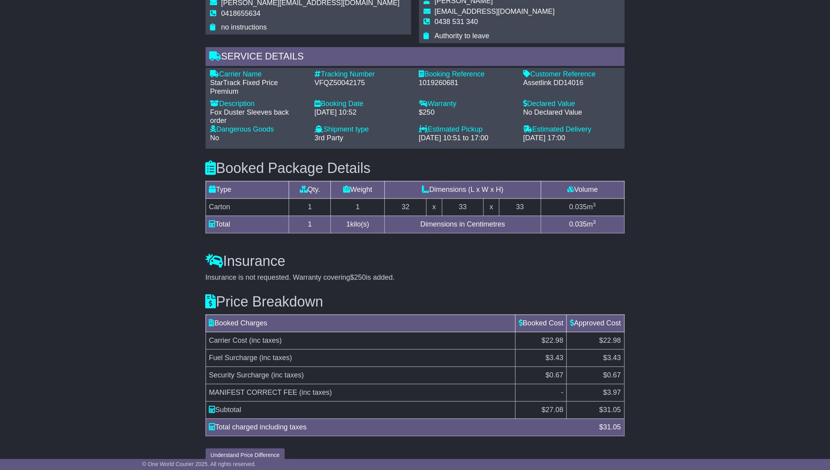
scroll to position [511, 0]
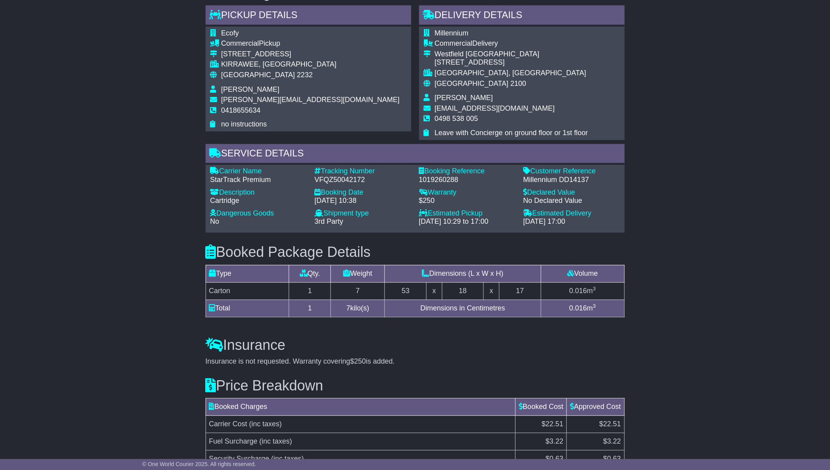
scroll to position [485, 0]
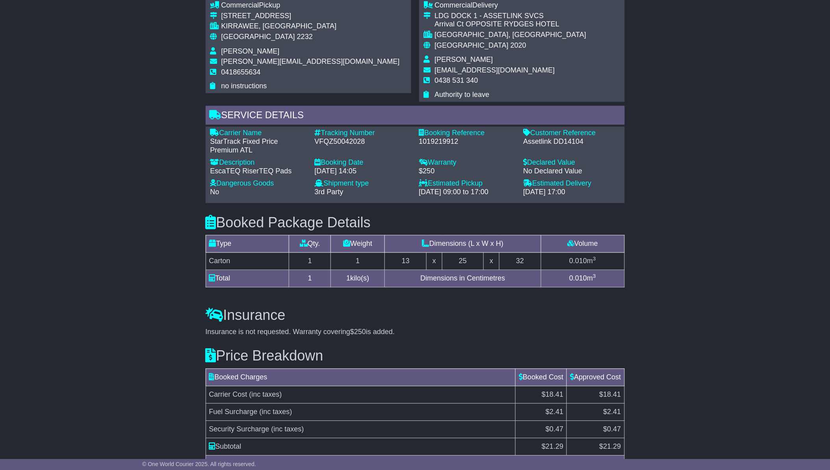
scroll to position [494, 0]
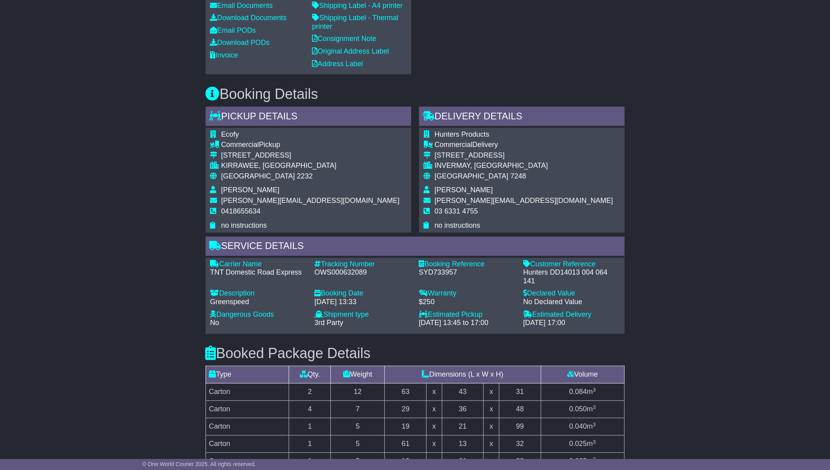
scroll to position [611, 0]
